Goal: Find specific page/section: Find specific page/section

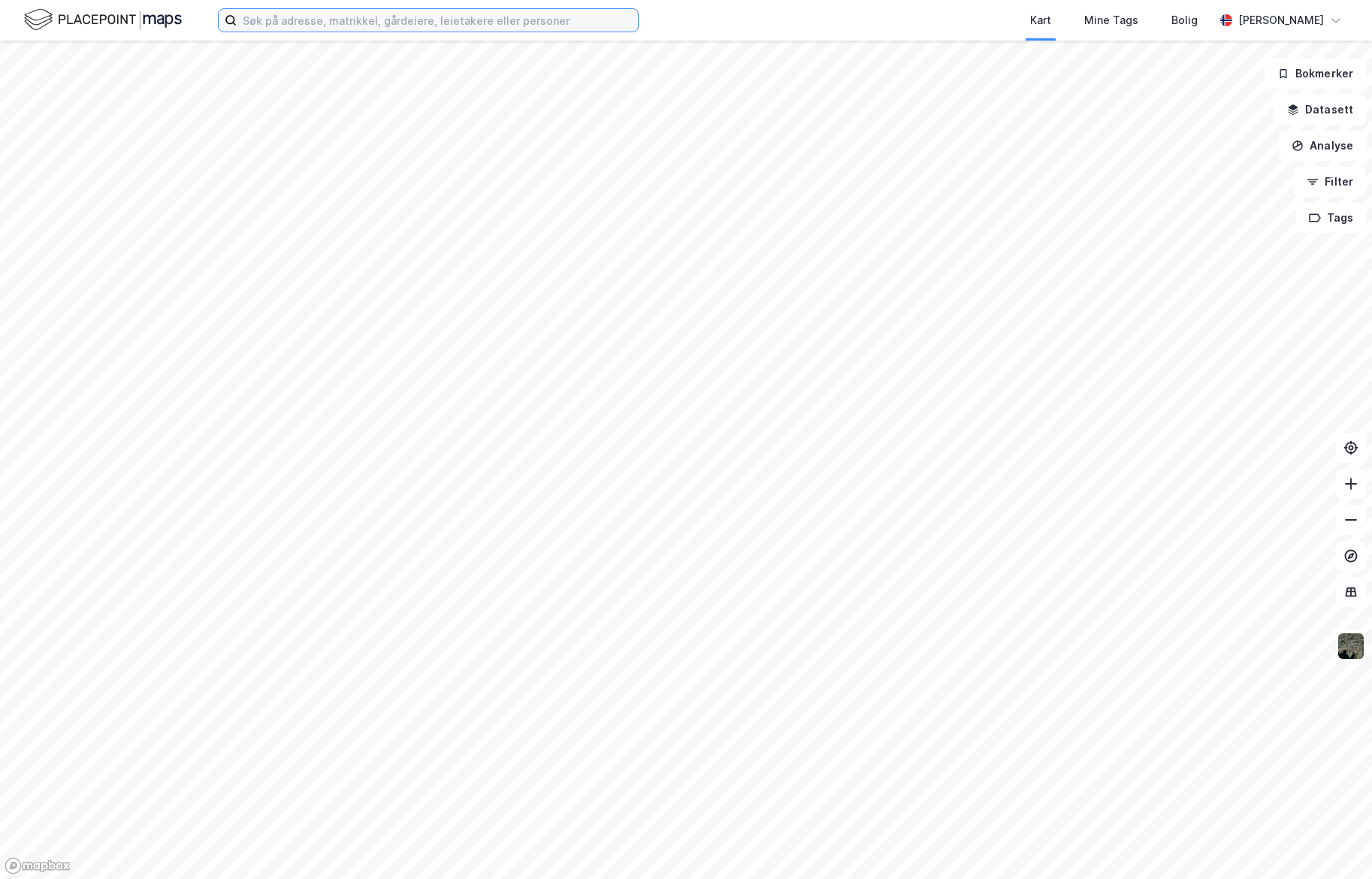
click at [313, 21] on input at bounding box center [437, 19] width 401 height 22
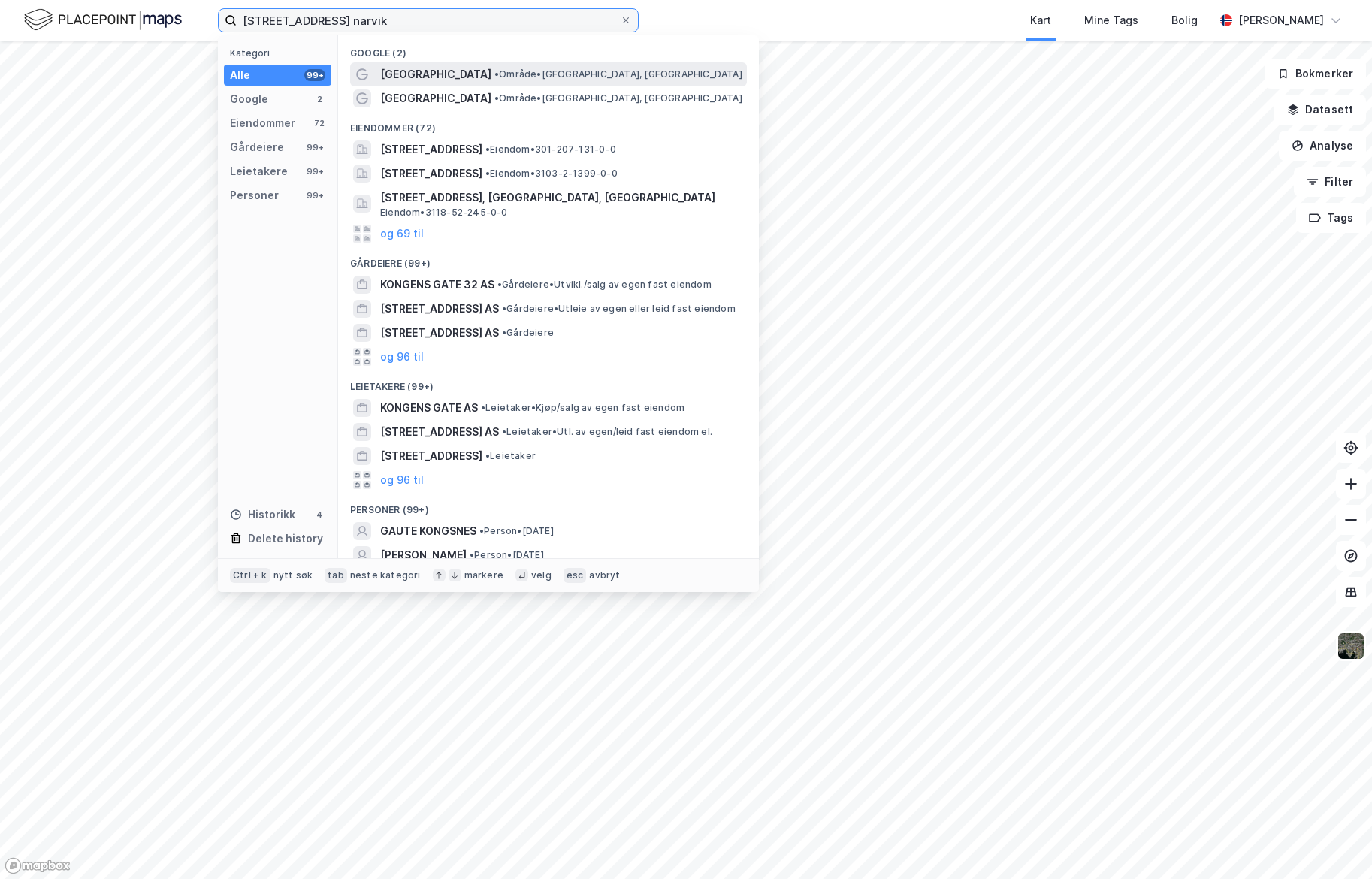
type input "[STREET_ADDRESS] narvik"
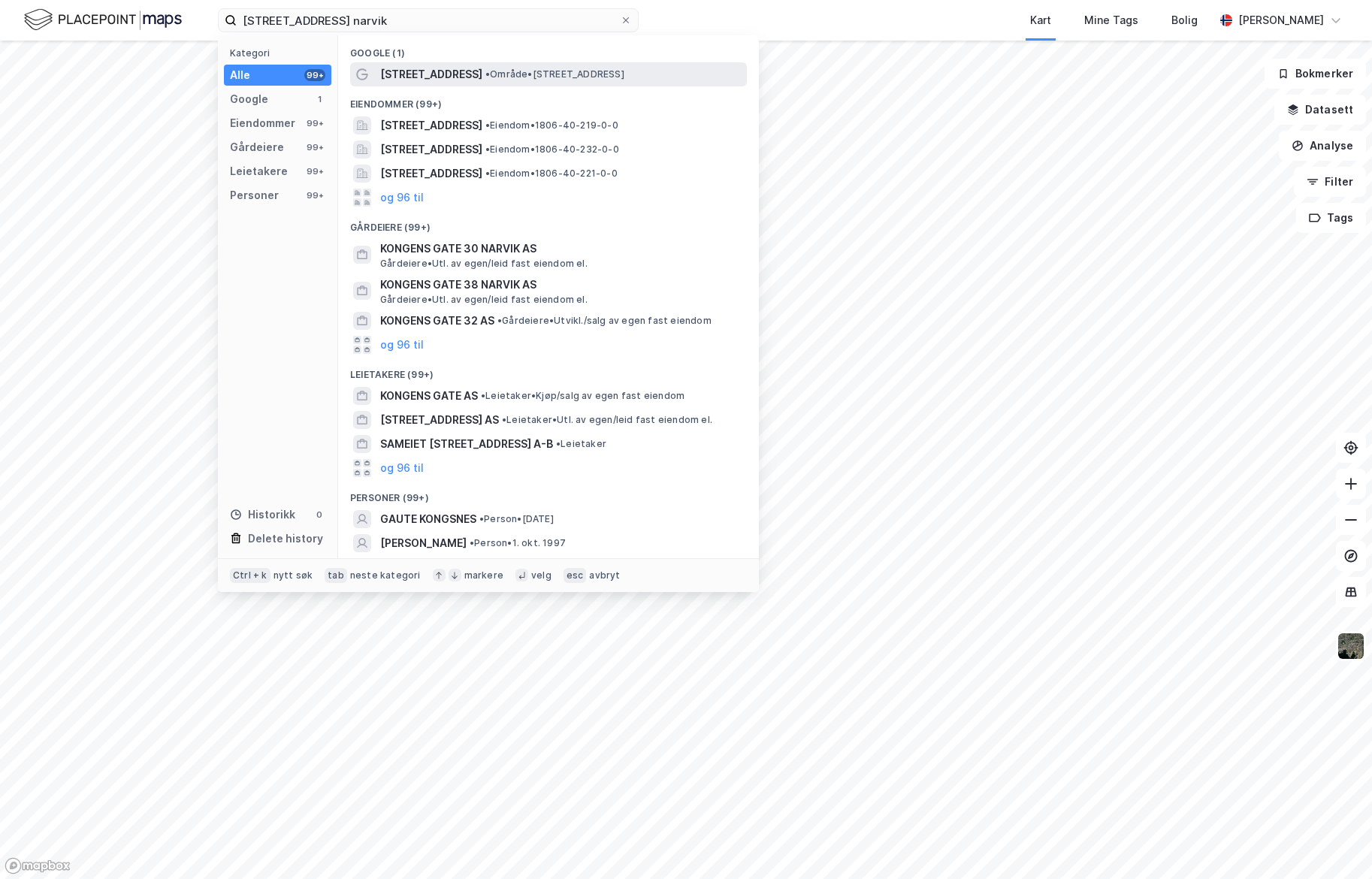
click at [419, 71] on span "[STREET_ADDRESS]" at bounding box center [430, 74] width 102 height 18
